Goal: Book appointment/travel/reservation

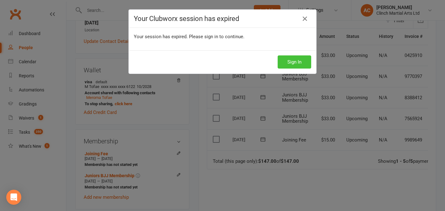
scroll to position [0, 19]
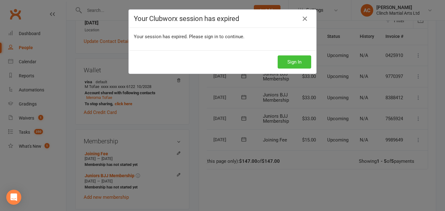
click at [301, 59] on button "Sign In" at bounding box center [293, 61] width 33 height 13
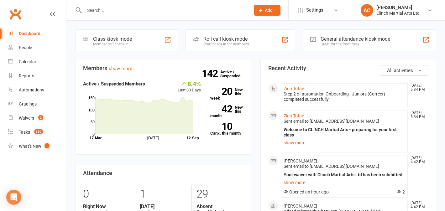
click at [126, 10] on input "text" at bounding box center [163, 10] width 163 height 9
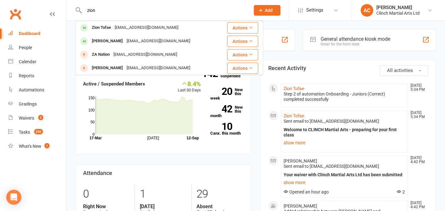
type input "zion"
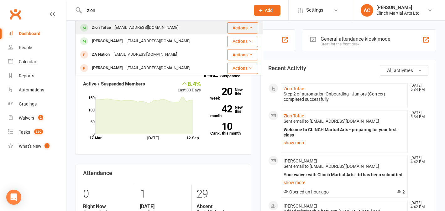
click at [128, 23] on div "[EMAIL_ADDRESS][DOMAIN_NAME]" at bounding box center [146, 27] width 67 height 9
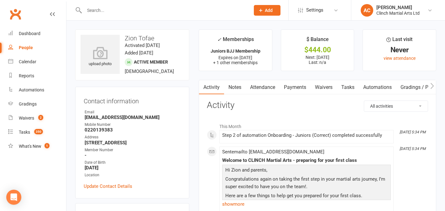
click at [265, 89] on link "Attendance" at bounding box center [262, 87] width 34 height 14
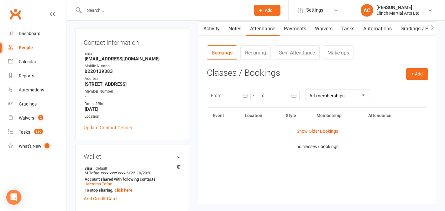
scroll to position [64, 0]
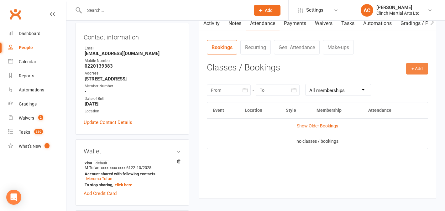
click at [416, 66] on button "+ Add" at bounding box center [417, 68] width 22 height 11
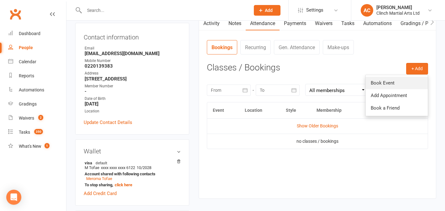
click at [394, 85] on link "Book Event" at bounding box center [396, 83] width 62 height 13
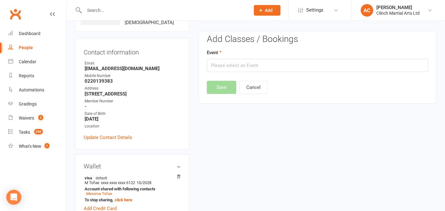
scroll to position [48, 0]
click at [267, 65] on input "text" at bounding box center [317, 65] width 221 height 13
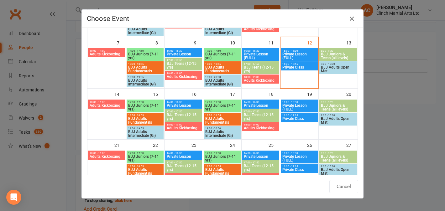
scroll to position [92, 0]
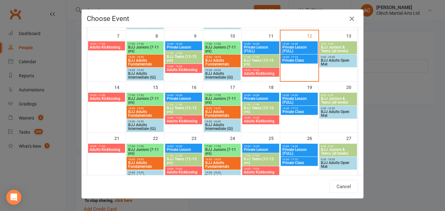
click at [150, 101] on span "BJJ Juniors (7-11 yrs)" at bounding box center [145, 101] width 34 height 8
type input "BJJ Juniors (7-11 yrs) - [DATE] 5:00:00 PM"
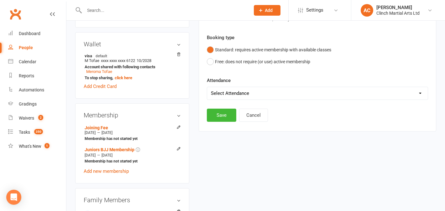
scroll to position [167, 0]
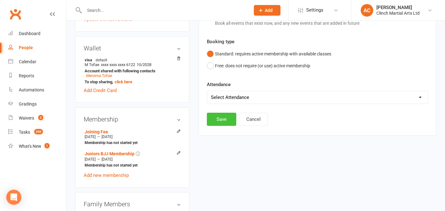
click at [223, 117] on button "Save" at bounding box center [221, 119] width 29 height 13
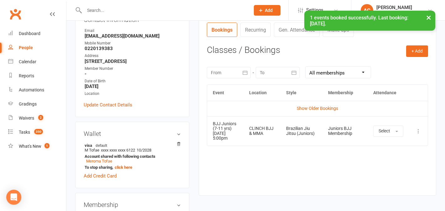
scroll to position [80, 0]
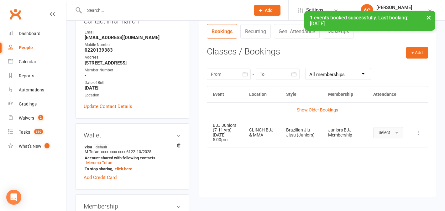
click at [391, 133] on button "Select" at bounding box center [388, 132] width 30 height 11
click at [302, 179] on div "Event Location Style Membership Attendance Show Older Bookings BJJ Juniors (7-1…" at bounding box center [317, 136] width 221 height 101
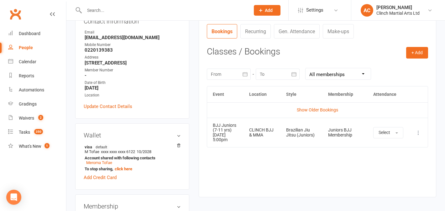
click at [260, 34] on link "Recurring" at bounding box center [255, 31] width 30 height 14
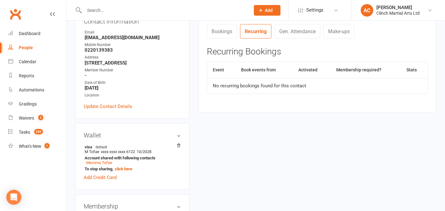
click at [230, 35] on link "Bookings" at bounding box center [222, 31] width 30 height 14
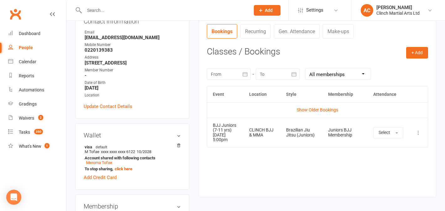
click at [419, 133] on icon at bounding box center [418, 133] width 6 height 6
click at [383, 146] on link "More info" at bounding box center [390, 145] width 62 height 13
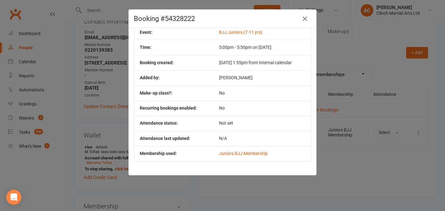
scroll to position [0, 0]
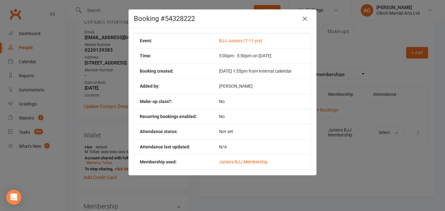
click at [413, 153] on div "Booking #54328222 Event: BJJ Juniors (7-11 yrs) Time: 5:00pm - 5:50pm on [DATE]…" at bounding box center [222, 105] width 445 height 211
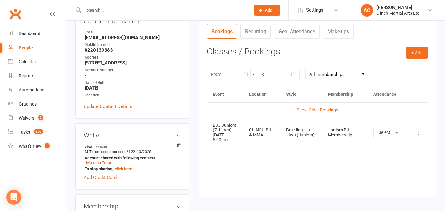
click at [417, 133] on icon at bounding box center [418, 133] width 6 height 6
click at [384, 157] on link "View event" at bounding box center [390, 157] width 62 height 13
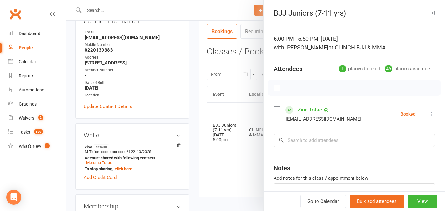
click at [226, 175] on div at bounding box center [255, 105] width 378 height 211
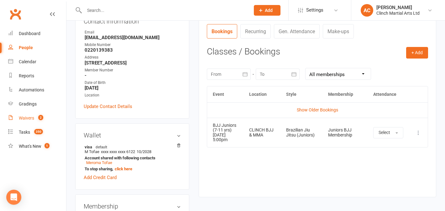
click at [34, 116] on link "Waivers 2" at bounding box center [37, 118] width 58 height 14
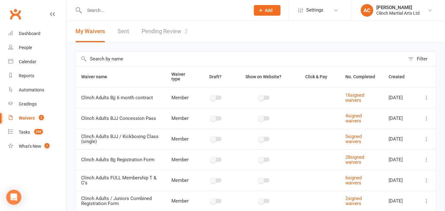
click at [177, 32] on link "Pending Review 2" at bounding box center [164, 32] width 46 height 22
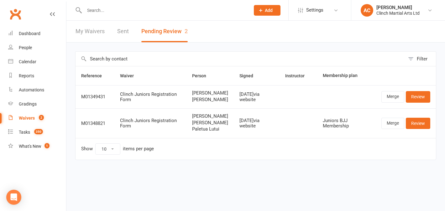
click at [138, 8] on input "text" at bounding box center [163, 10] width 163 height 9
click at [122, 15] on div at bounding box center [160, 10] width 170 height 20
click at [121, 11] on input "text" at bounding box center [163, 10] width 163 height 9
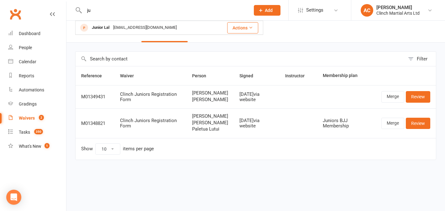
type input "j"
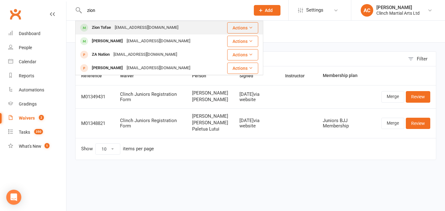
type input "zion"
click at [144, 22] on div "Zion Tofae [EMAIL_ADDRESS][DOMAIN_NAME]" at bounding box center [147, 27] width 143 height 13
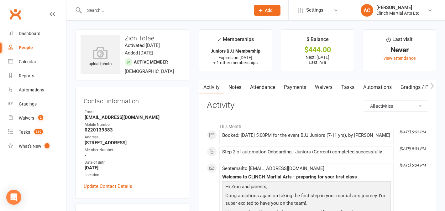
click at [257, 85] on link "Attendance" at bounding box center [262, 87] width 34 height 14
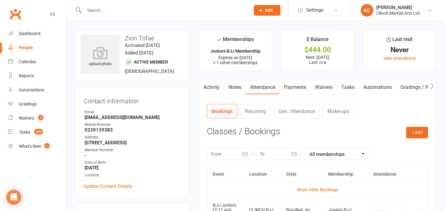
click at [258, 111] on link "Recurring" at bounding box center [255, 111] width 30 height 14
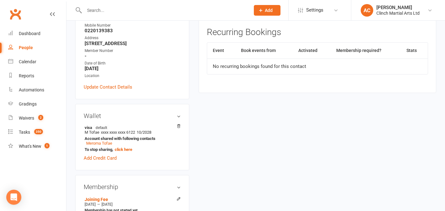
scroll to position [77, 0]
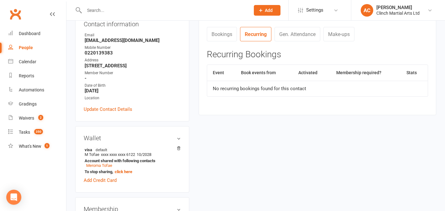
click at [227, 35] on link "Bookings" at bounding box center [222, 34] width 30 height 14
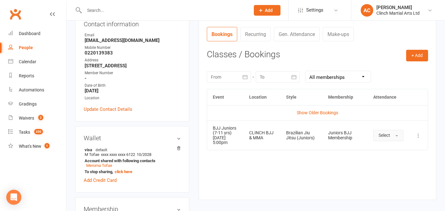
click at [396, 137] on button "Select" at bounding box center [388, 135] width 30 height 11
click at [327, 169] on div "Event Location Style Membership Attendance Show Older Bookings BJJ Juniors (7-1…" at bounding box center [317, 139] width 221 height 101
click at [415, 134] on icon at bounding box center [418, 135] width 6 height 6
click at [314, 179] on div "Event Location Style Membership Attendance Show Older Bookings BJJ Juniors (7-1…" at bounding box center [317, 139] width 221 height 101
click at [420, 53] on button "+ Add" at bounding box center [417, 55] width 22 height 11
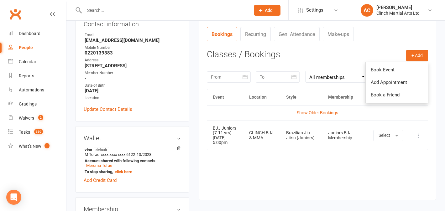
click at [280, 179] on div "Event Location Style Membership Attendance Show Older Bookings BJJ Juniors (7-1…" at bounding box center [317, 139] width 221 height 101
click at [417, 135] on icon at bounding box center [418, 135] width 6 height 6
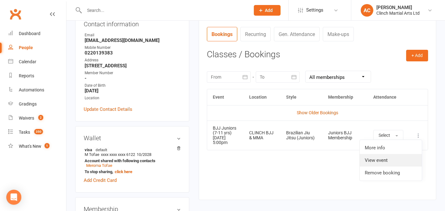
click at [386, 161] on link "View event" at bounding box center [390, 160] width 62 height 13
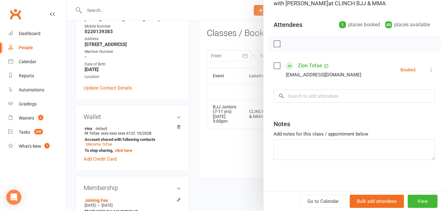
scroll to position [0, 0]
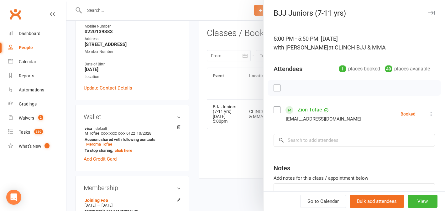
click at [237, 160] on div at bounding box center [255, 105] width 378 height 211
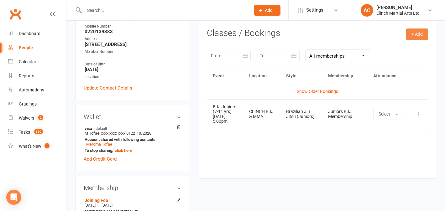
click at [422, 38] on button "+ Add" at bounding box center [417, 33] width 22 height 11
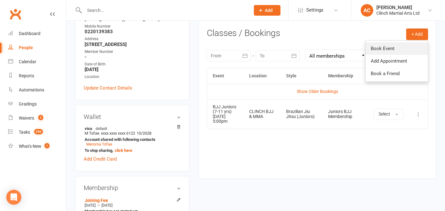
click at [402, 47] on link "Book Event" at bounding box center [396, 48] width 62 height 13
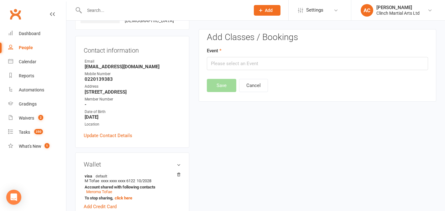
scroll to position [48, 0]
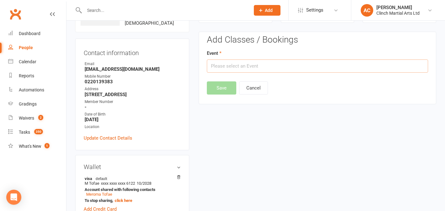
click at [273, 66] on input "text" at bounding box center [317, 65] width 221 height 13
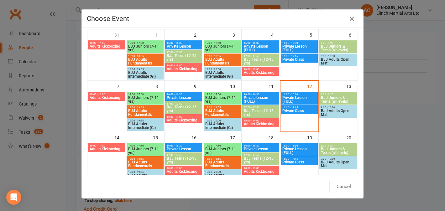
scroll to position [53, 0]
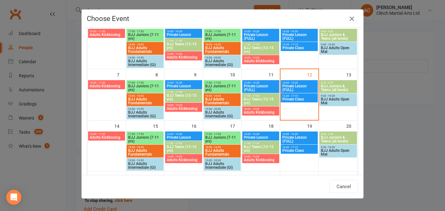
click at [148, 140] on span "BJJ Juniors (7-11 yrs)" at bounding box center [145, 140] width 34 height 8
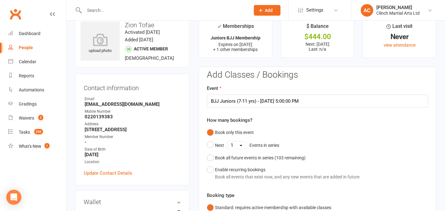
scroll to position [18, 0]
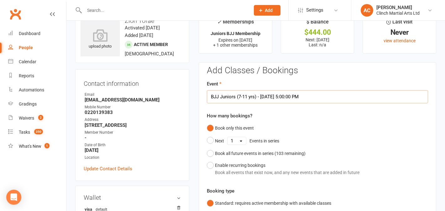
click at [280, 93] on input "BJJ Juniors (7-11 yrs) - [DATE] 5:00:00 PM" at bounding box center [317, 96] width 221 height 13
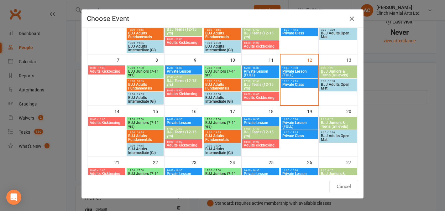
scroll to position [80, 0]
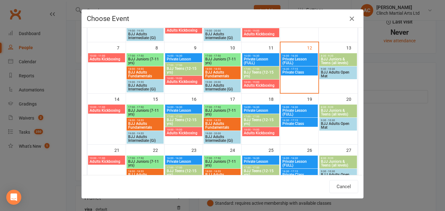
click at [149, 160] on span "BJJ Juniors (7-11 yrs)" at bounding box center [145, 164] width 34 height 8
type input "BJJ Juniors (7-11 yrs) - [DATE] 5:00:00 PM"
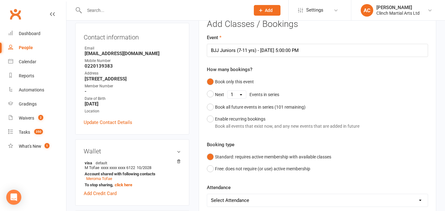
scroll to position [66, 0]
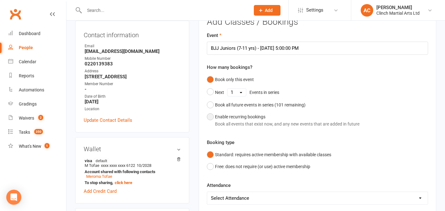
click at [211, 117] on button "Enable recurring bookings Book all events that exist now, and any new events th…" at bounding box center [283, 120] width 152 height 19
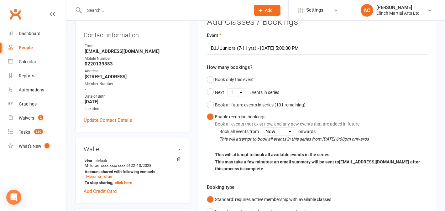
click at [277, 131] on select "This event Now" at bounding box center [278, 132] width 33 height 8
click at [262, 128] on select "This event Now" at bounding box center [278, 132] width 33 height 8
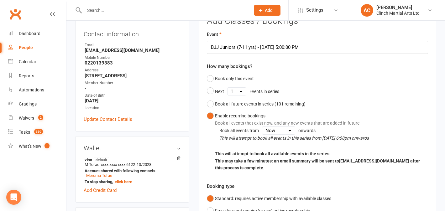
click at [287, 131] on select "This event Now" at bounding box center [278, 131] width 33 height 8
select select "book_from_current_event"
click at [262, 127] on select "This event Now" at bounding box center [278, 131] width 33 height 8
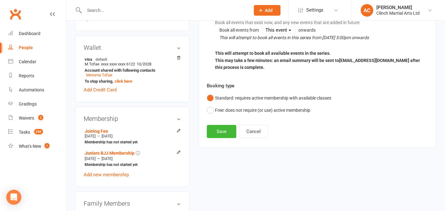
scroll to position [166, 0]
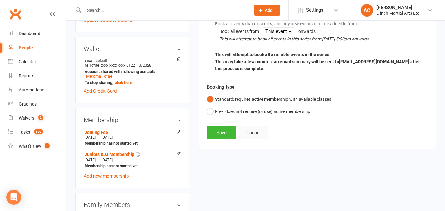
click at [252, 138] on button "Cancel" at bounding box center [253, 132] width 29 height 13
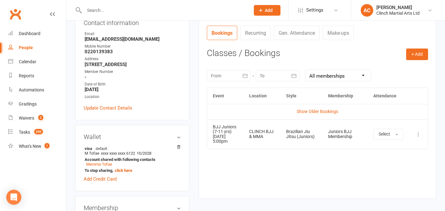
scroll to position [84, 0]
